Goal: Task Accomplishment & Management: Use online tool/utility

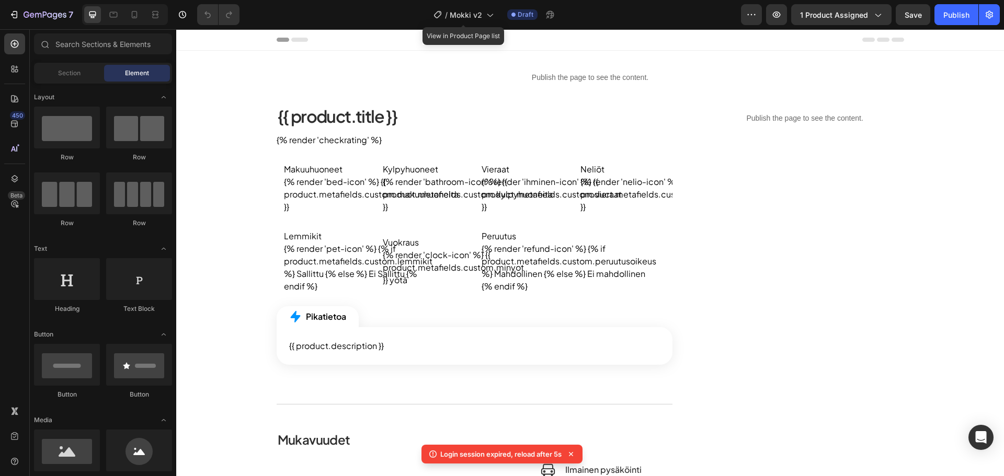
click at [469, 13] on span "Mokki v2" at bounding box center [465, 14] width 32 height 11
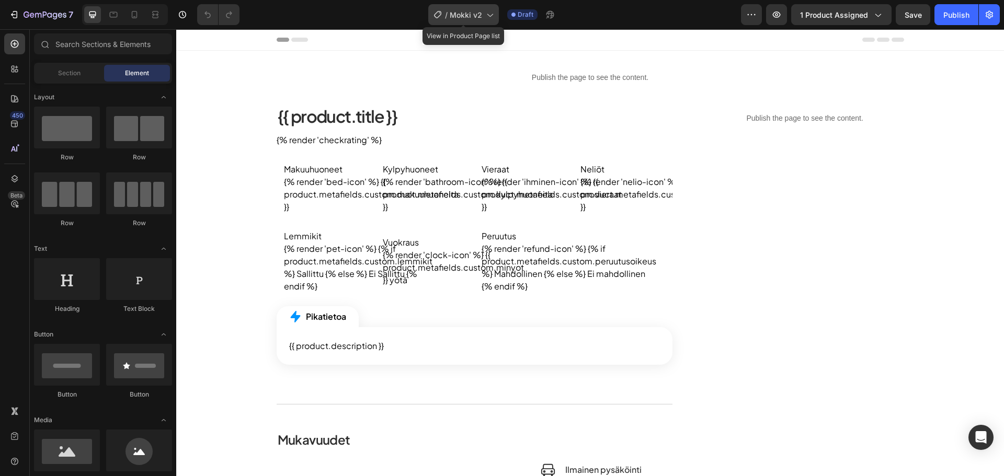
click at [460, 9] on span "Mokki v2" at bounding box center [465, 14] width 32 height 11
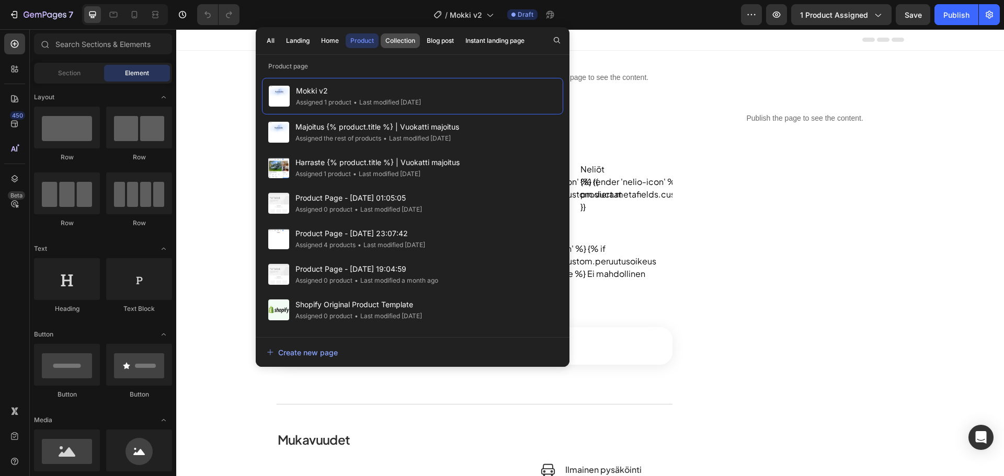
click at [422, 45] on button "Collection" at bounding box center [440, 40] width 37 height 15
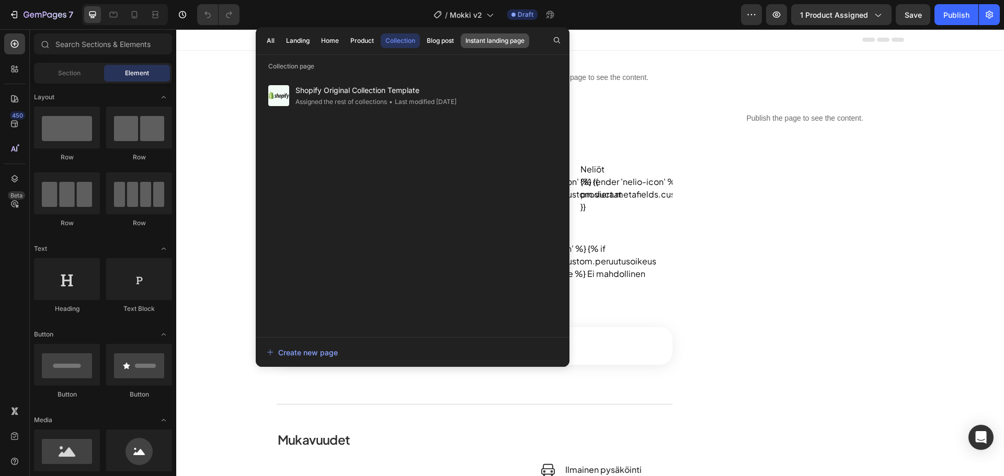
click at [462, 45] on button "Instant landing page" at bounding box center [494, 40] width 68 height 15
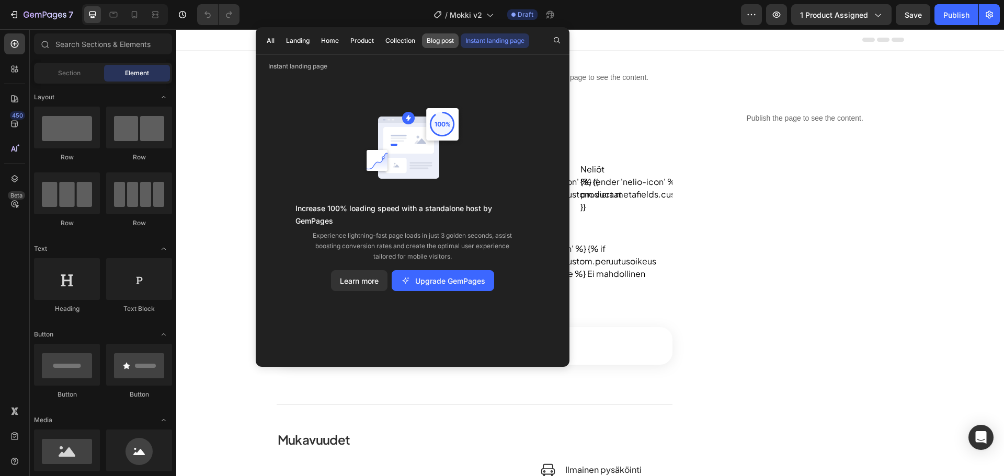
click at [444, 41] on div "Blog post" at bounding box center [440, 40] width 27 height 9
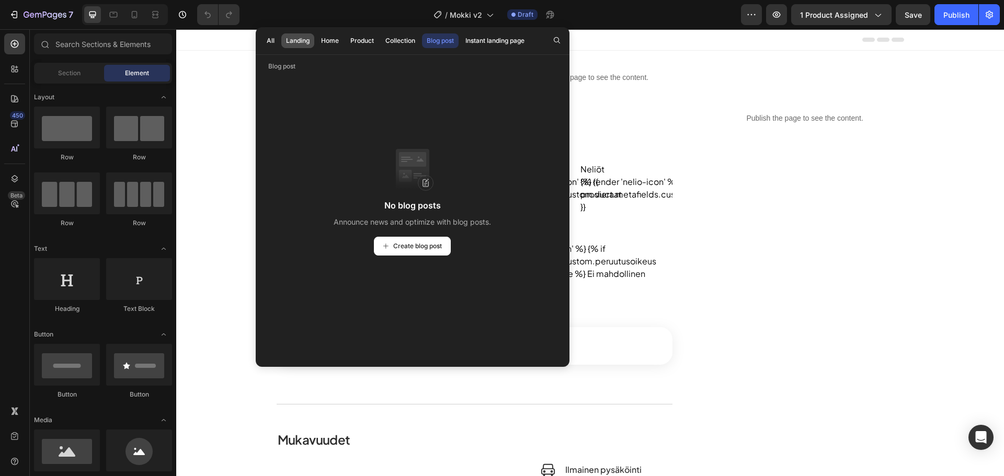
click at [316, 42] on button "Landing" at bounding box center [329, 40] width 27 height 15
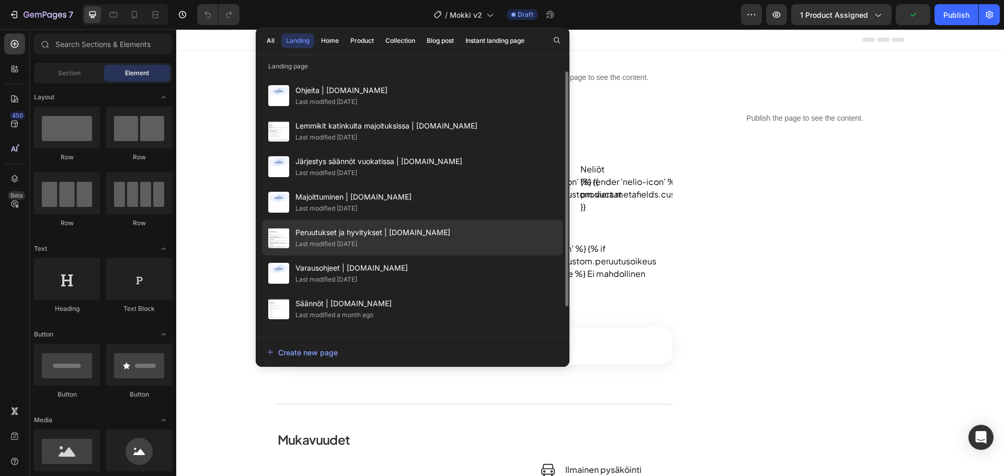
click at [357, 229] on span "Peruutukset ja hyvitykset | [DOMAIN_NAME]" at bounding box center [372, 232] width 155 height 13
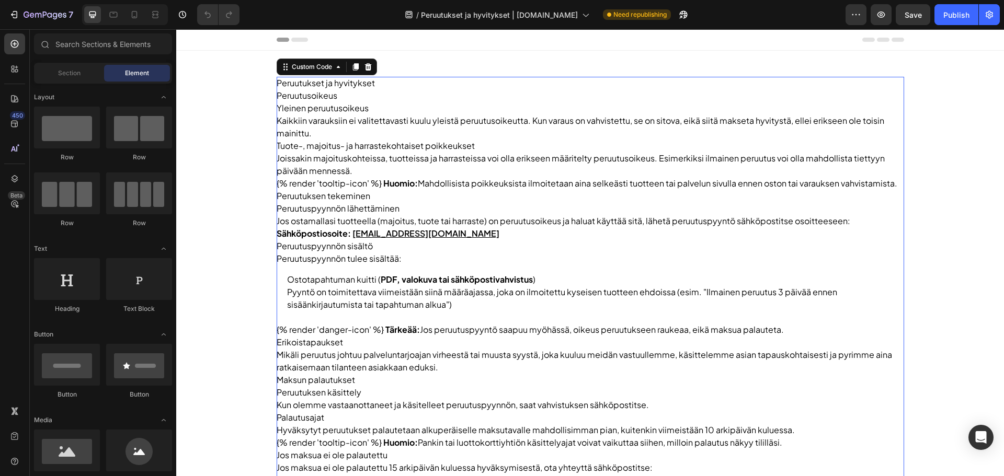
click at [395, 166] on p "Joissakin majoituskohteissa, tuotteissa ja harrasteissa voi olla erikseen määri…" at bounding box center [589, 164] width 627 height 25
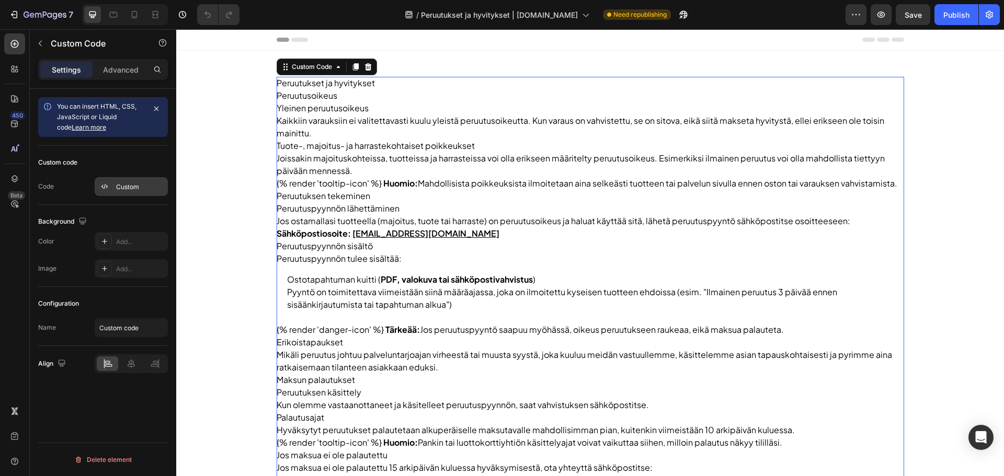
click at [130, 189] on div "Custom" at bounding box center [140, 186] width 49 height 9
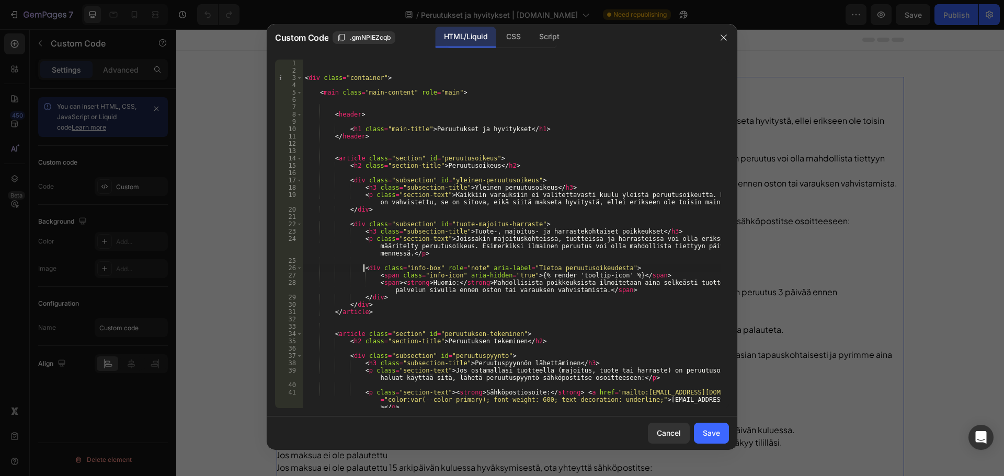
click at [362, 268] on div "< div class = "container" > < main class = "main-content" role = "main" > < hea…" at bounding box center [512, 241] width 418 height 363
click at [370, 267] on div "< div class = "container" > < main class = "main-content" role = "main" > < hea…" at bounding box center [512, 241] width 418 height 363
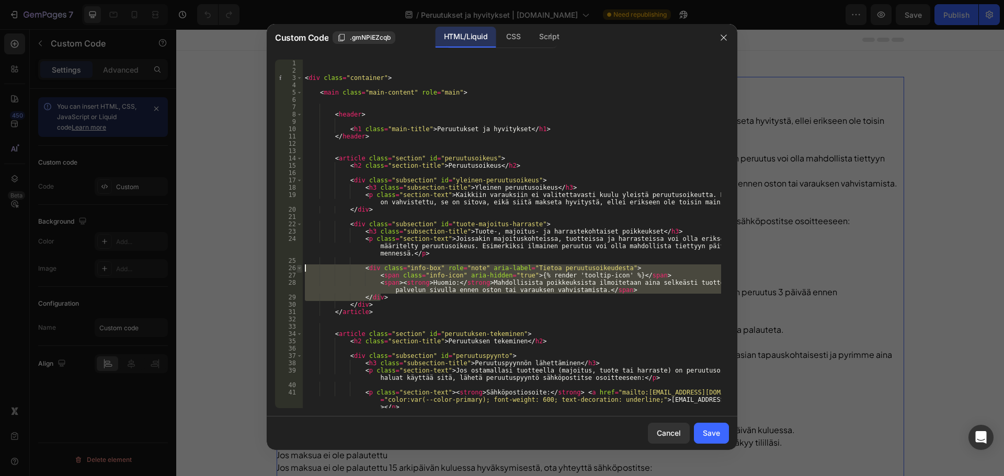
drag, startPoint x: 389, startPoint y: 296, endPoint x: 296, endPoint y: 268, distance: 96.6
click at [296, 268] on div "<div class="info-box" role="note" aria-label="Tietoa peruutusoikeudesta"> 1 2 3…" at bounding box center [502, 234] width 454 height 349
type textarea "<div class="info-box" role="note" aria-label="Tietoa peruutusoikeudesta"> <span…"
drag, startPoint x: 658, startPoint y: 426, endPoint x: 619, endPoint y: 332, distance: 101.0
click at [620, 333] on div "Custom Code .gmNPiEZcqb HTML/Liquid CSS Script <div class="info-box" role="note…" at bounding box center [502, 237] width 470 height 426
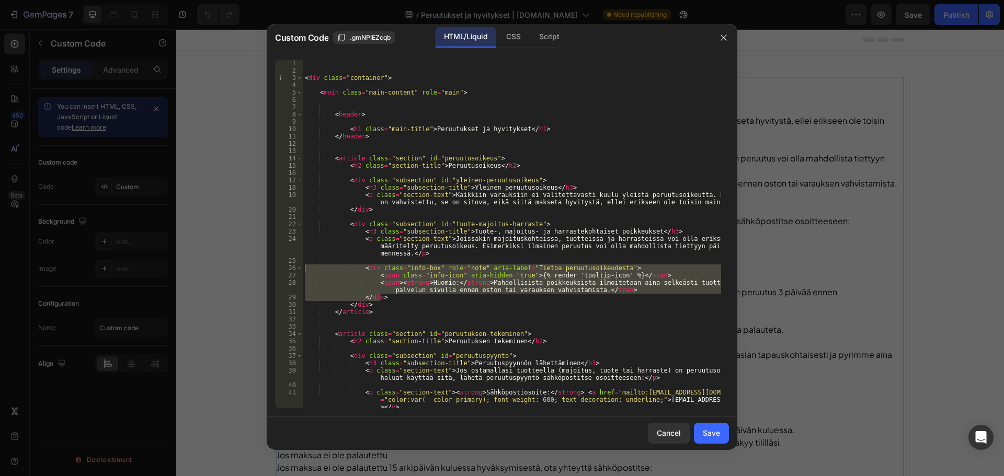
click at [492, 41] on div "HTML/Liquid" at bounding box center [465, 37] width 60 height 21
click at [531, 41] on div "CSS" at bounding box center [549, 37] width 37 height 21
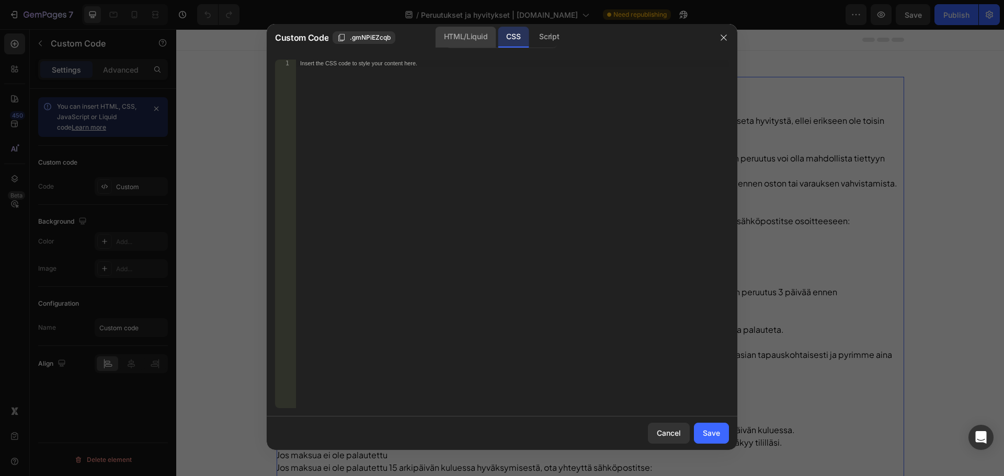
click at [479, 39] on div "HTML/Liquid" at bounding box center [465, 37] width 60 height 21
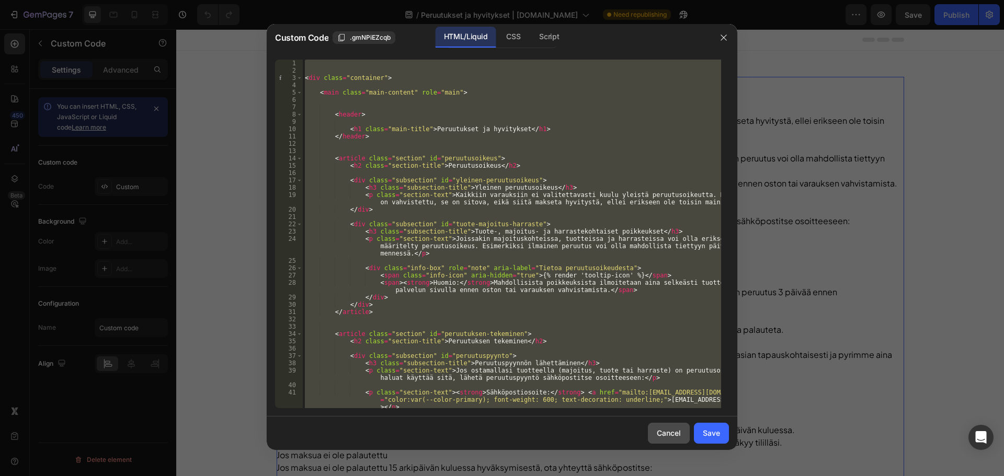
click at [670, 426] on button "Cancel" at bounding box center [669, 433] width 42 height 21
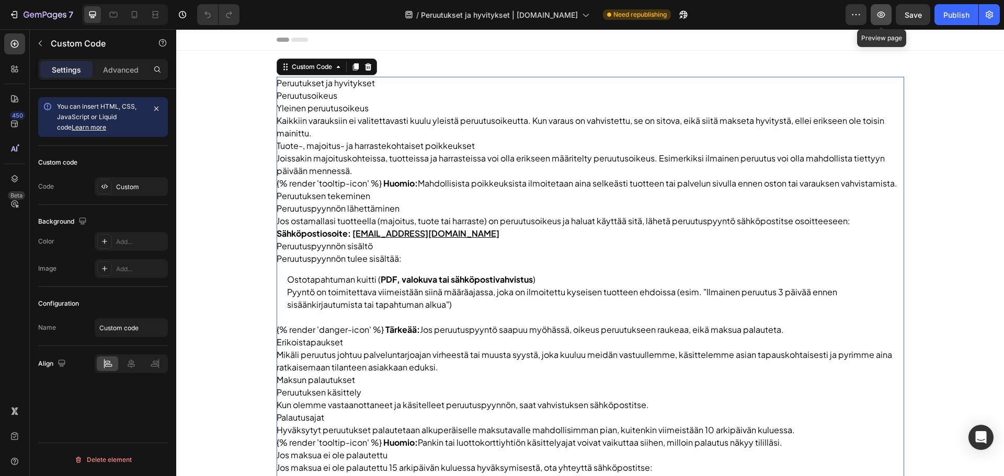
click at [875, 18] on icon "button" at bounding box center [880, 14] width 10 height 10
click at [500, 10] on div at bounding box center [502, 8] width 4 height 8
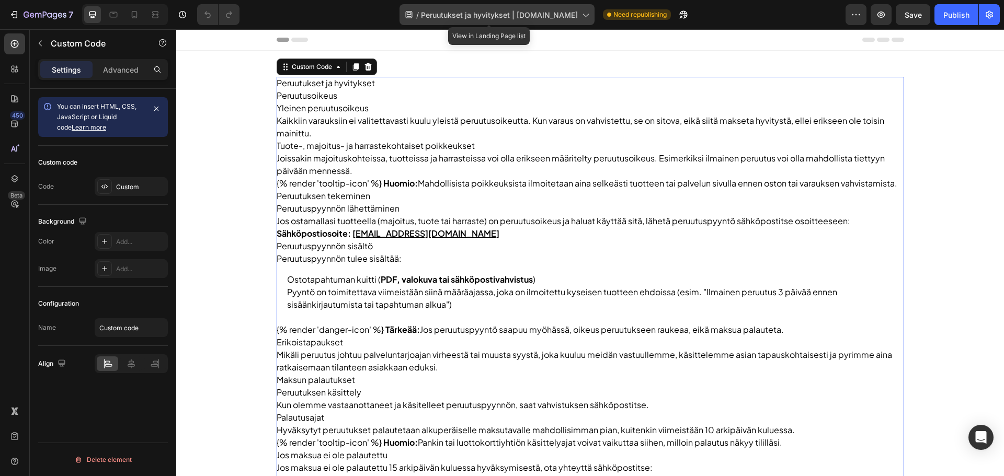
click at [499, 13] on span "Peruutukset ja hyvitykset | [DOMAIN_NAME]" at bounding box center [499, 14] width 157 height 11
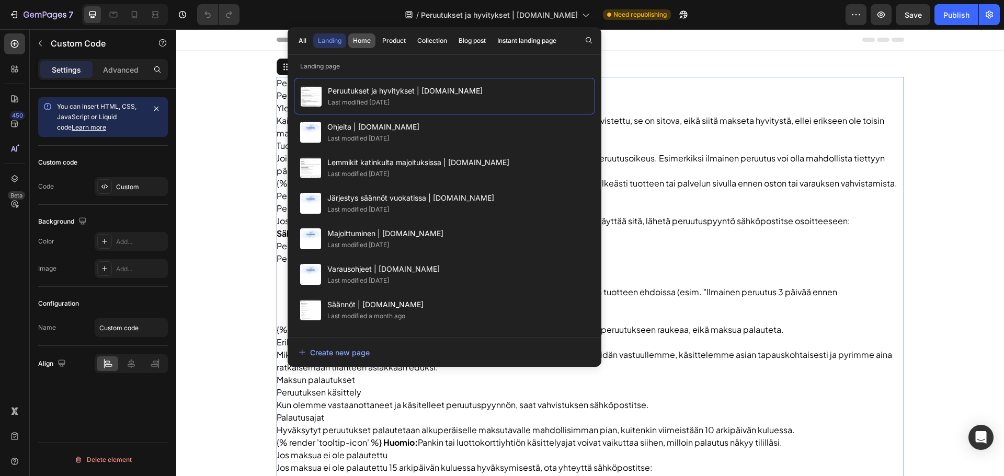
click at [377, 36] on button "Home" at bounding box center [393, 40] width 33 height 15
